Goal: Task Accomplishment & Management: Use online tool/utility

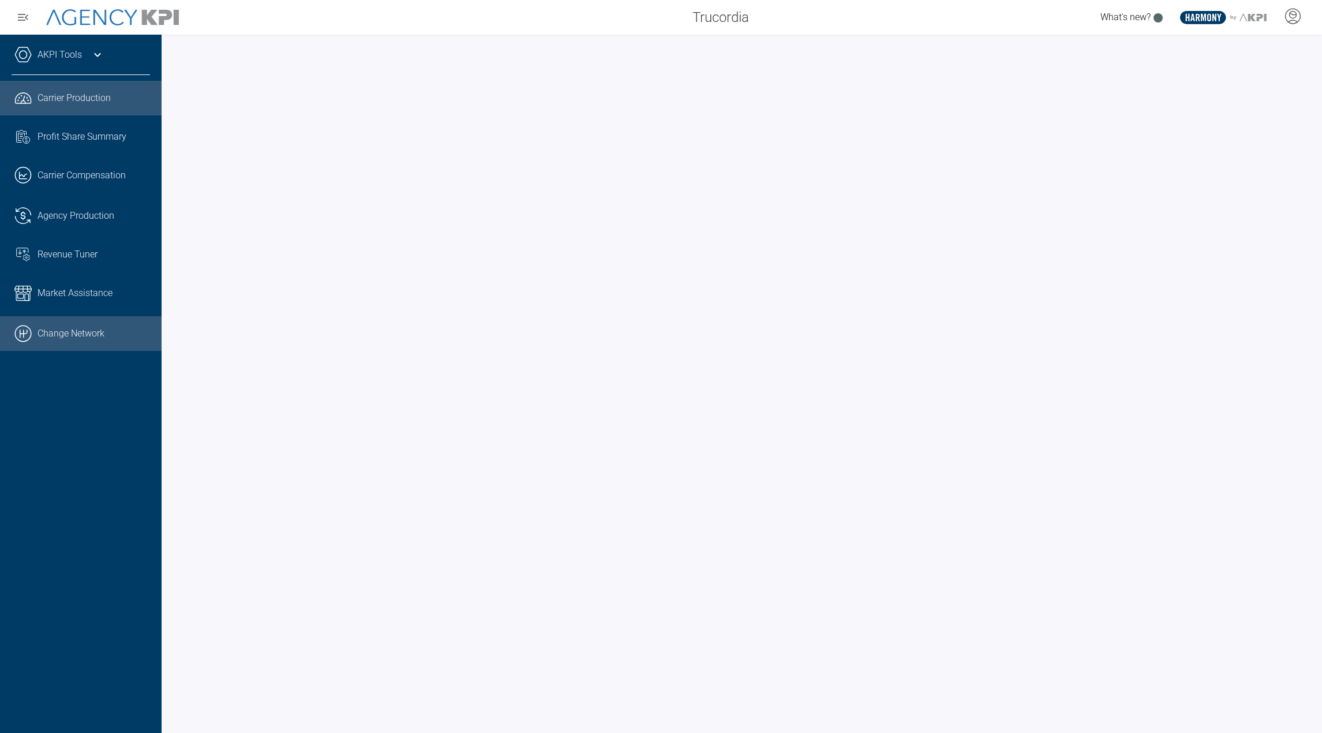
click at [74, 327] on link ".cls-1{fill:none;stroke:#000;stroke-linecap:round;stroke-linejoin:round;stroke-…" at bounding box center [81, 333] width 162 height 35
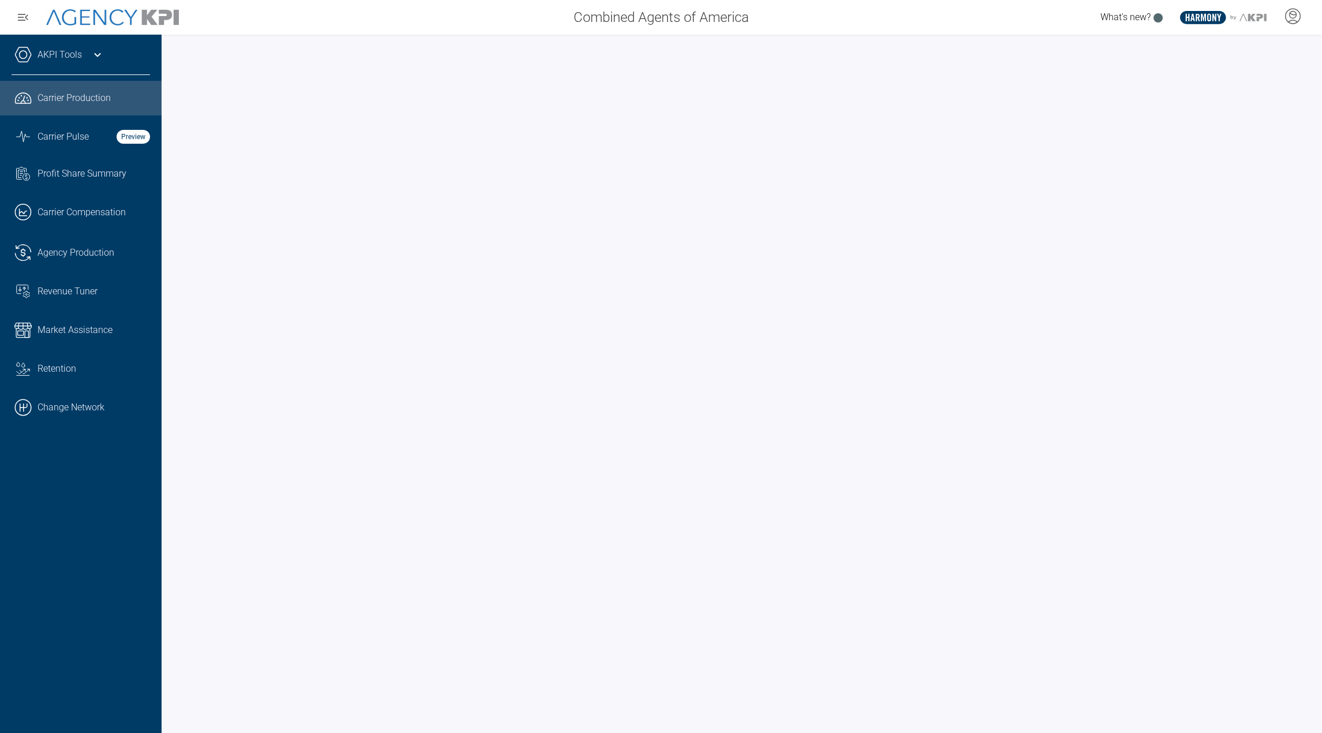
click at [94, 58] on icon at bounding box center [98, 55] width 14 height 14
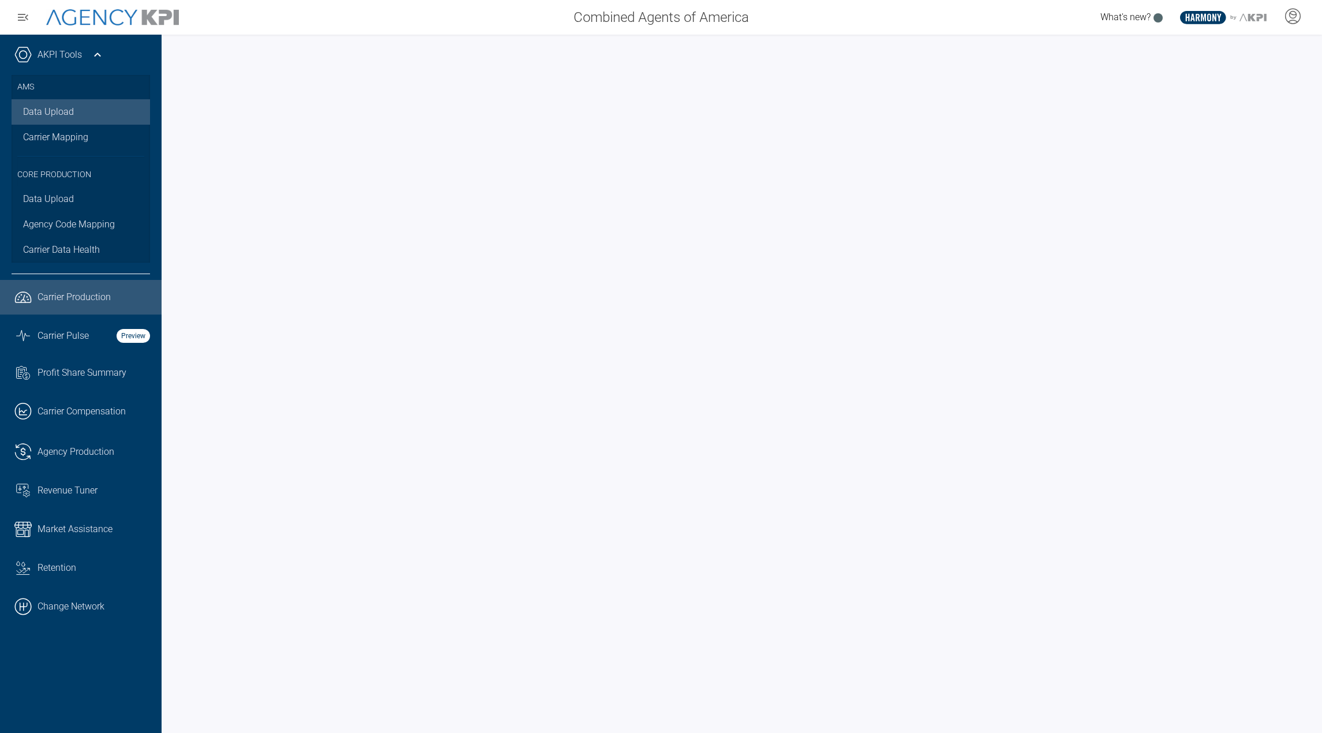
click at [62, 110] on link "Data Upload" at bounding box center [81, 111] width 139 height 25
click at [69, 114] on link "Data Upload" at bounding box center [81, 111] width 139 height 25
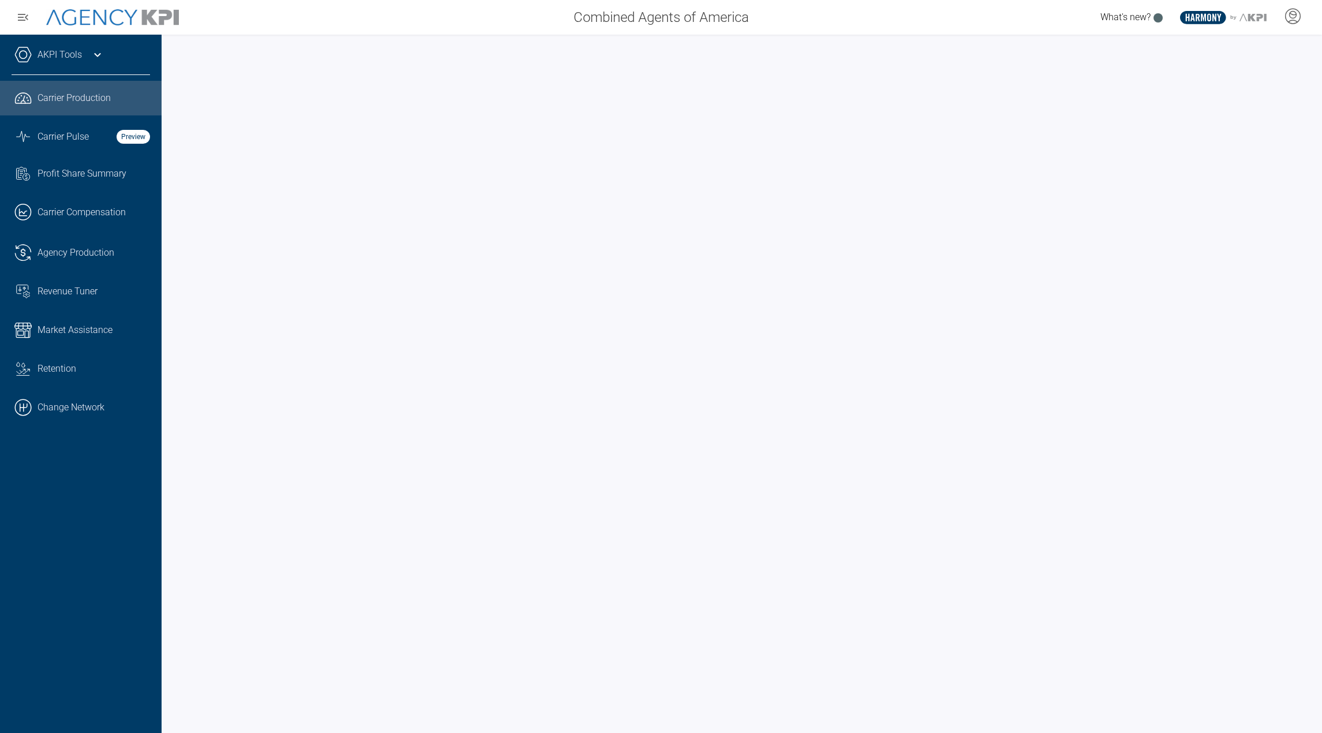
click at [79, 54] on link "AKPI Tools" at bounding box center [60, 55] width 44 height 14
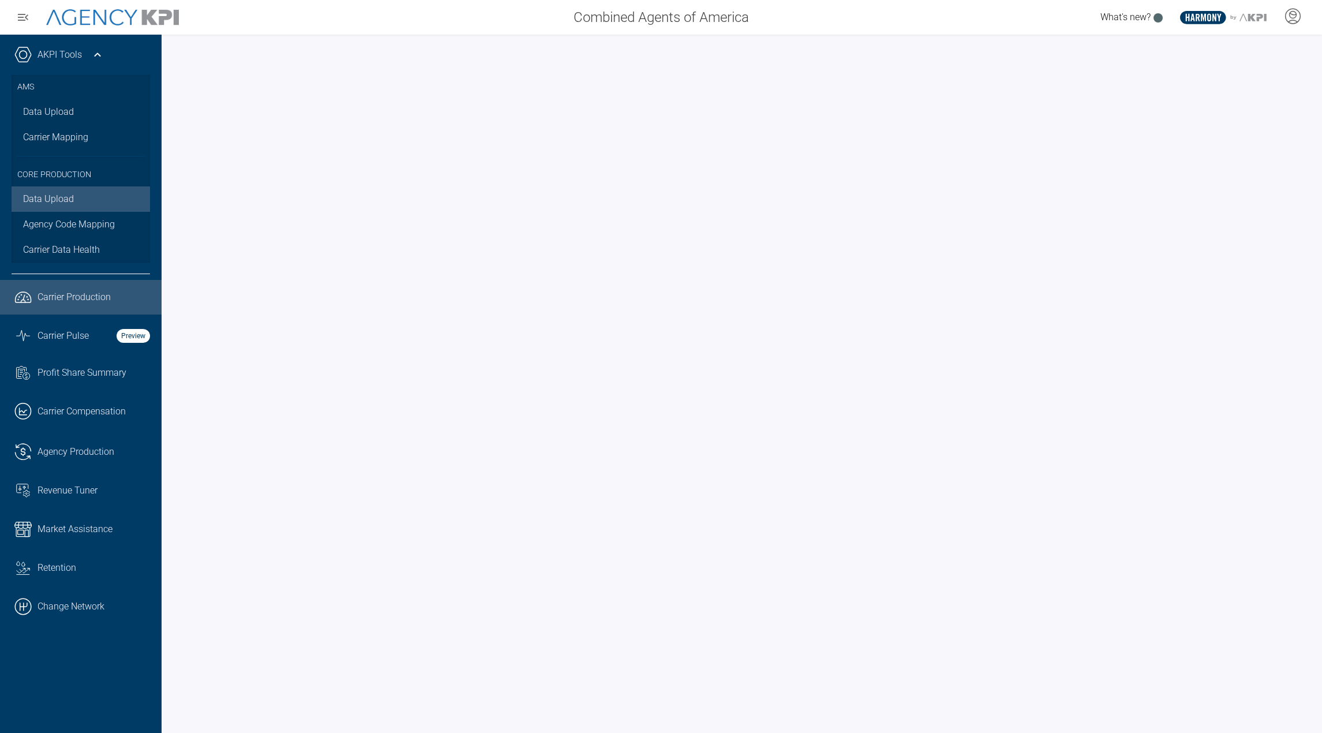
click at [76, 203] on link "Data Upload" at bounding box center [81, 198] width 139 height 25
click at [68, 112] on link "Data Upload" at bounding box center [81, 111] width 139 height 25
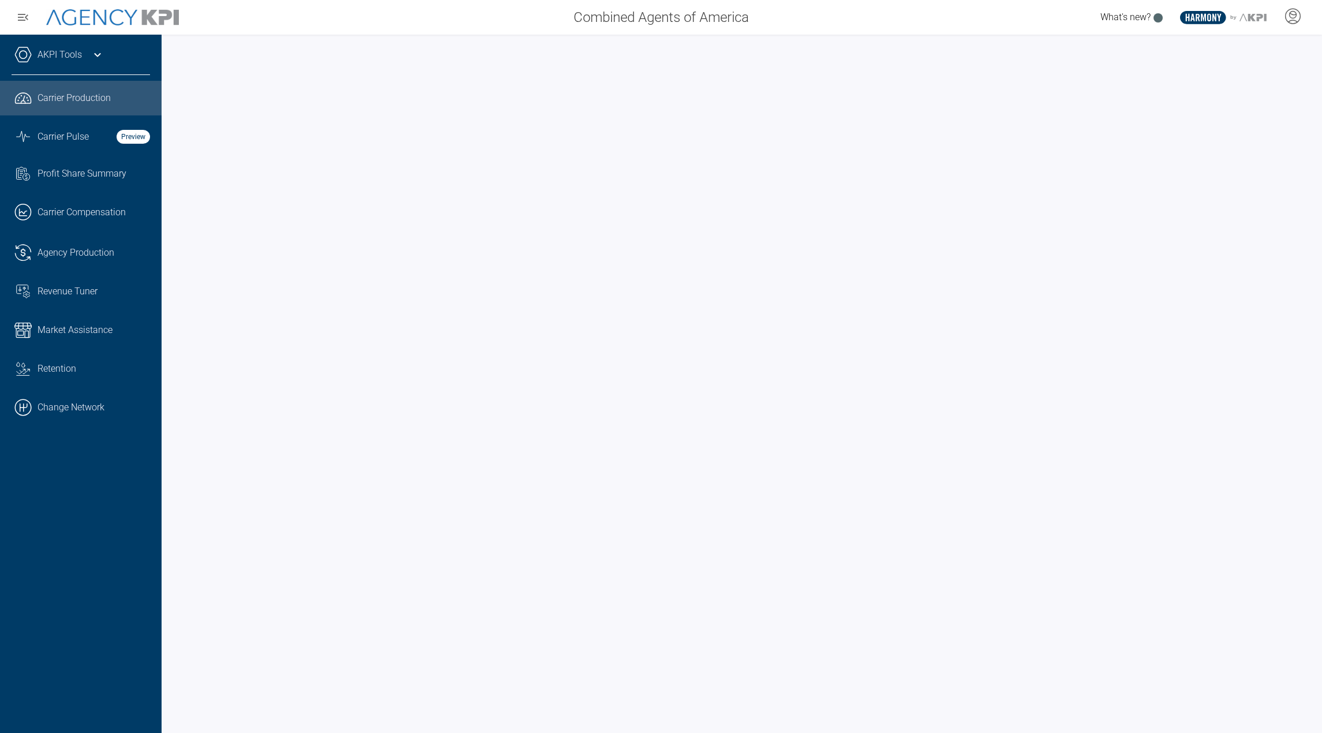
click at [83, 48] on div "AKPI Tools" at bounding box center [81, 60] width 139 height 29
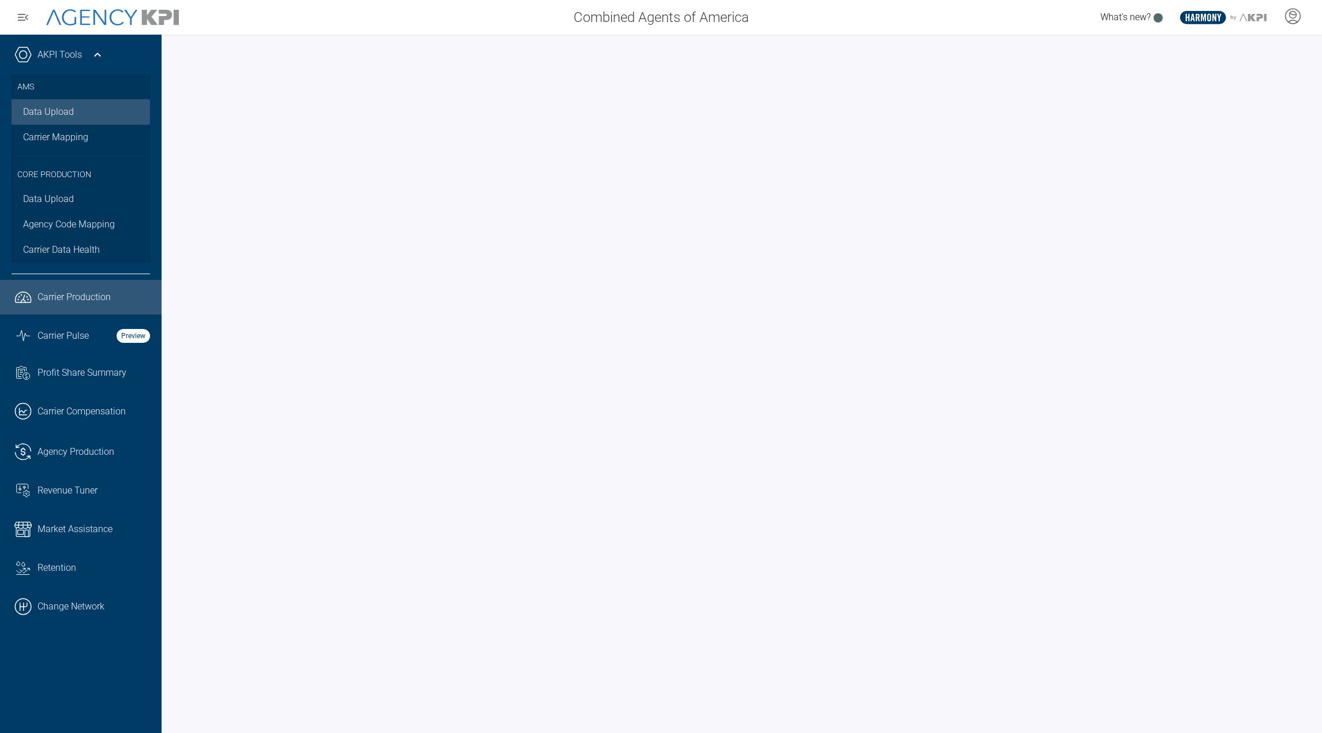
click at [66, 113] on link "Data Upload" at bounding box center [81, 111] width 139 height 25
click at [63, 420] on link ".cls-1{fill:none;stroke:#221f20;stroke-linecap:round;stroke-linejoin:round;stro…" at bounding box center [81, 411] width 162 height 35
click at [60, 108] on link "Data Upload" at bounding box center [81, 111] width 139 height 25
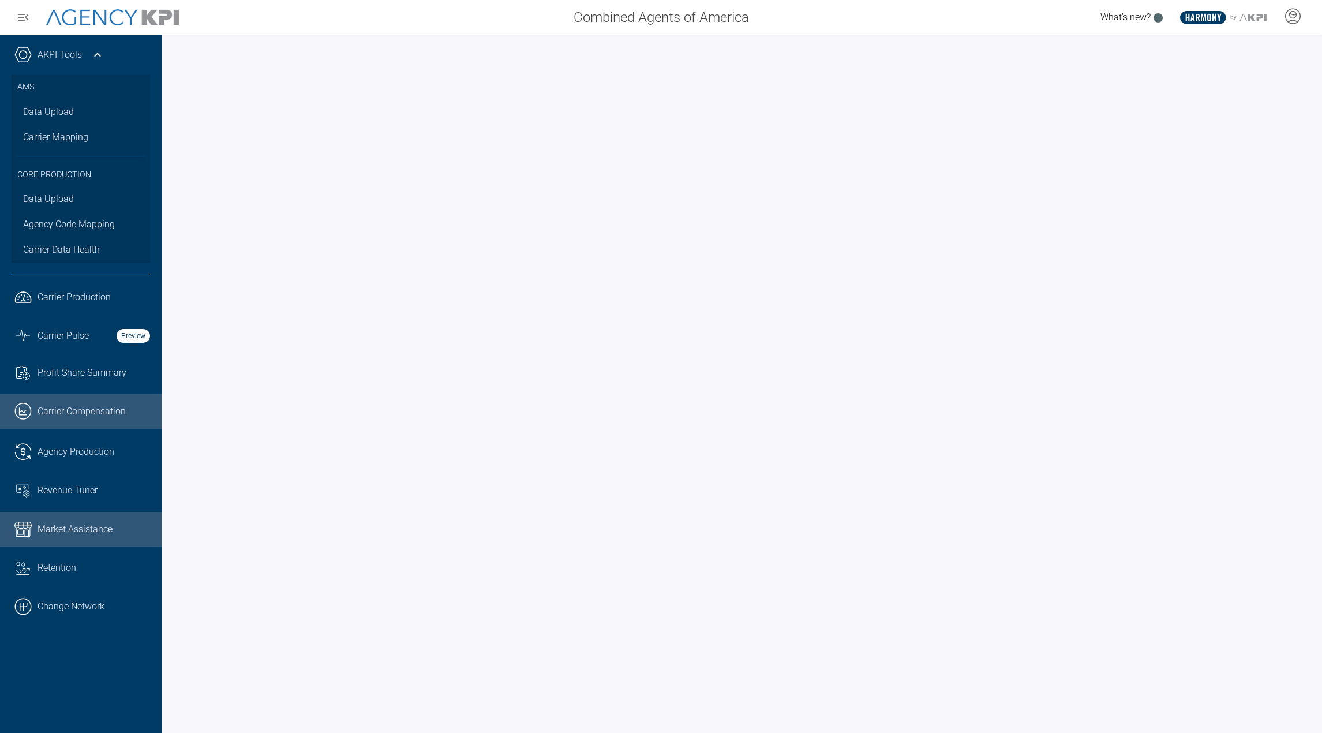
click at [67, 532] on span "Market Assistance" at bounding box center [75, 529] width 75 height 14
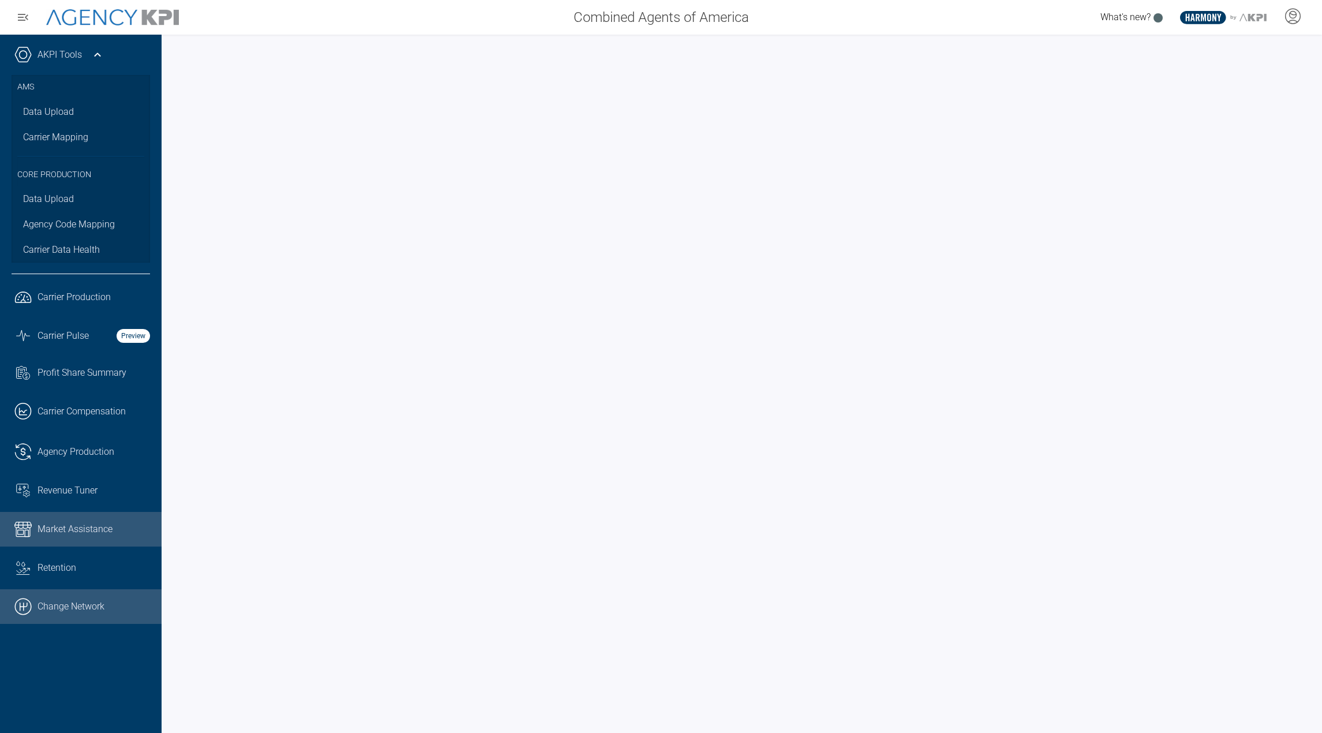
click at [45, 593] on link ".cls-1{fill:none;stroke:#000;stroke-linecap:round;stroke-linejoin:round;stroke-…" at bounding box center [81, 606] width 162 height 35
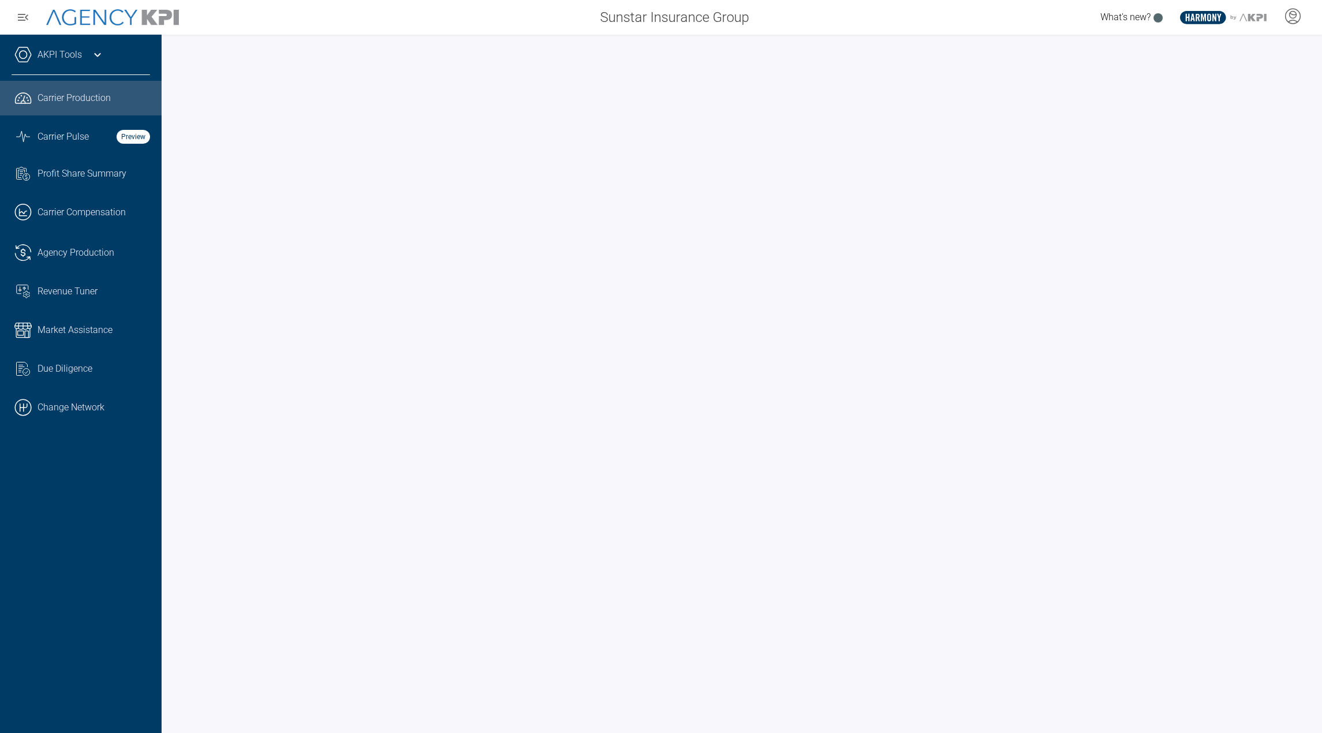
click at [88, 48] on div "AKPI Tools" at bounding box center [81, 60] width 139 height 29
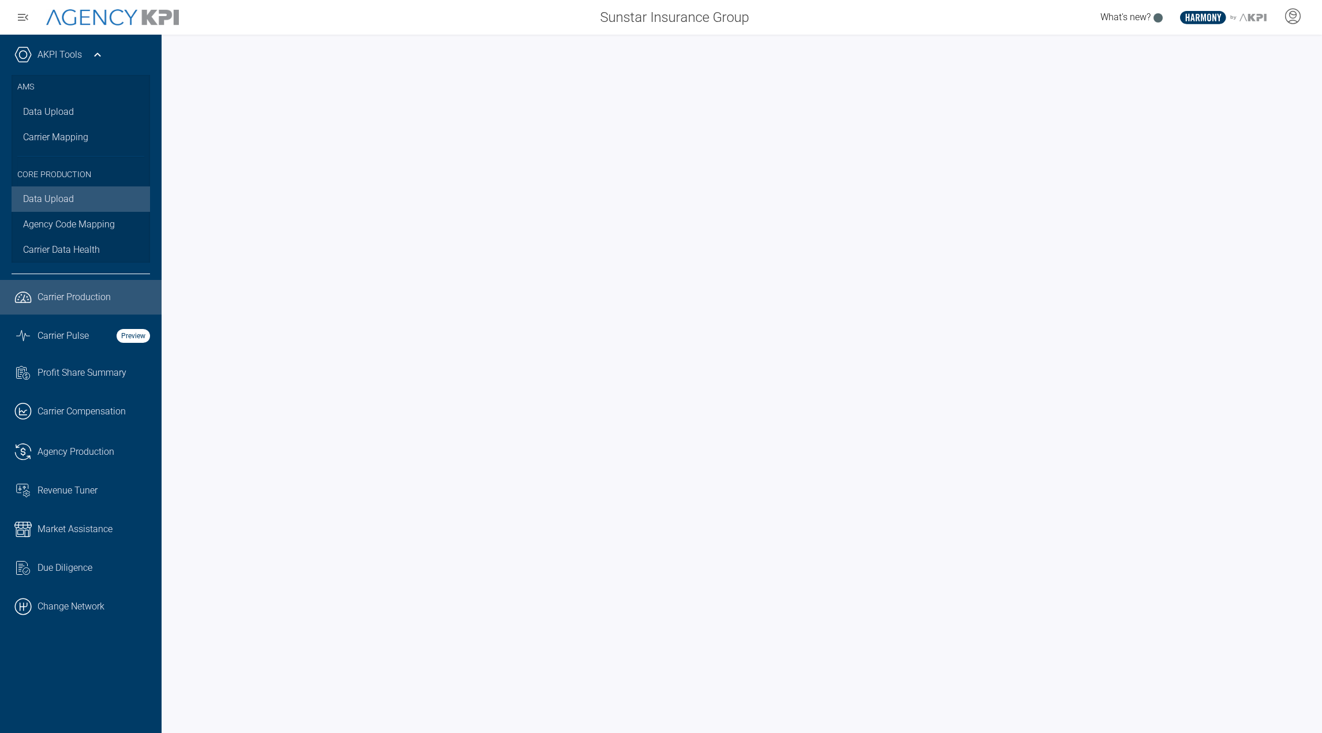
click at [53, 204] on link "Data Upload" at bounding box center [81, 198] width 139 height 25
click at [73, 333] on span "Carrier Pulse" at bounding box center [63, 336] width 51 height 14
